Goal: Check status: Check status

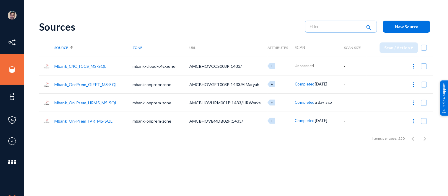
click at [75, 66] on link "Mbank_C4C_ICCS_MS-SQL" at bounding box center [80, 66] width 52 height 5
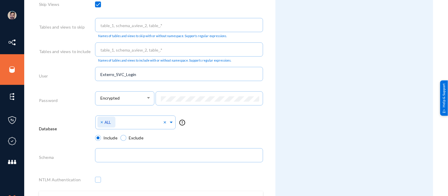
scroll to position [320, 0]
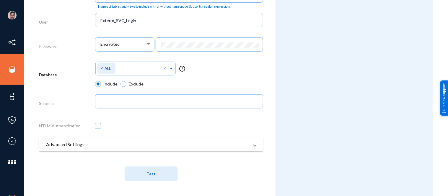
click at [153, 172] on span "Test" at bounding box center [150, 173] width 9 height 5
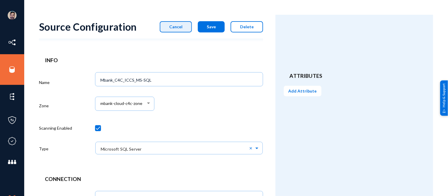
click at [176, 28] on span "Cancel" at bounding box center [175, 26] width 13 height 5
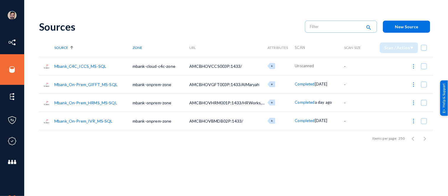
click at [90, 65] on link "Mbank_C4C_ICCS_MS-SQL" at bounding box center [80, 66] width 52 height 5
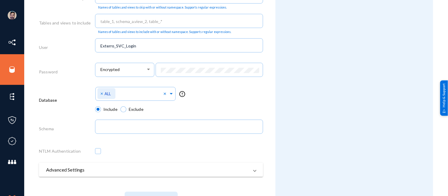
scroll to position [320, 0]
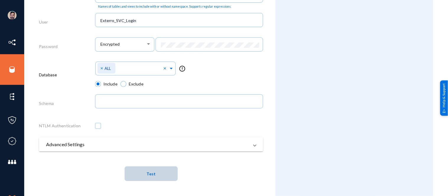
click at [156, 174] on button "Test" at bounding box center [151, 173] width 53 height 15
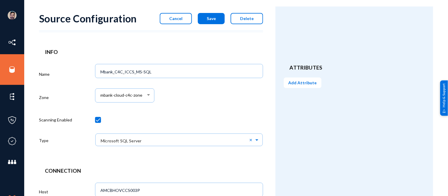
scroll to position [0, 0]
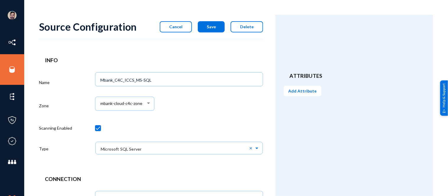
click at [181, 27] on span "Cancel" at bounding box center [175, 26] width 13 height 5
